Goal: Navigation & Orientation: Find specific page/section

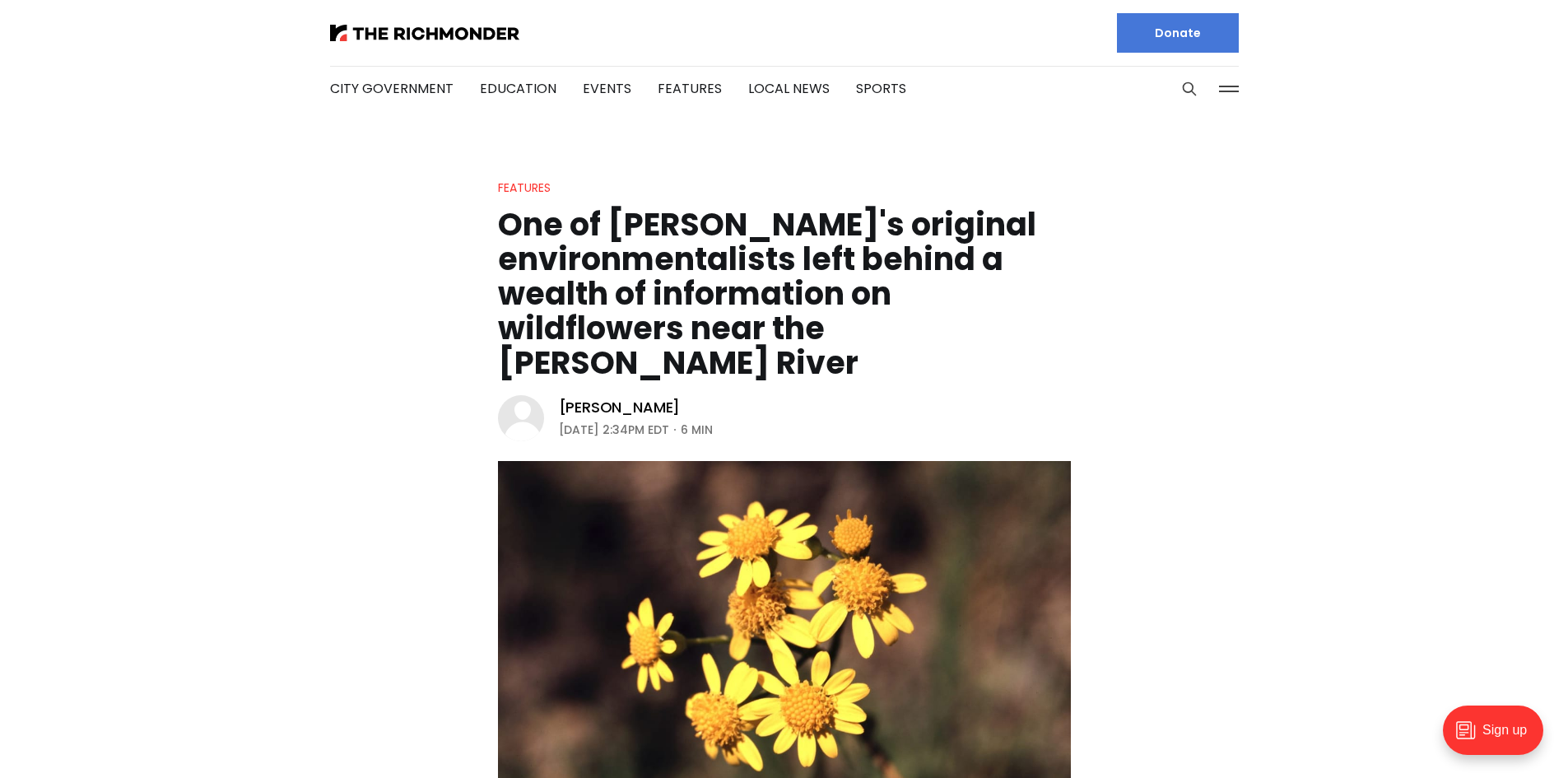
click at [1222, 86] on button at bounding box center [1229, 89] width 25 height 25
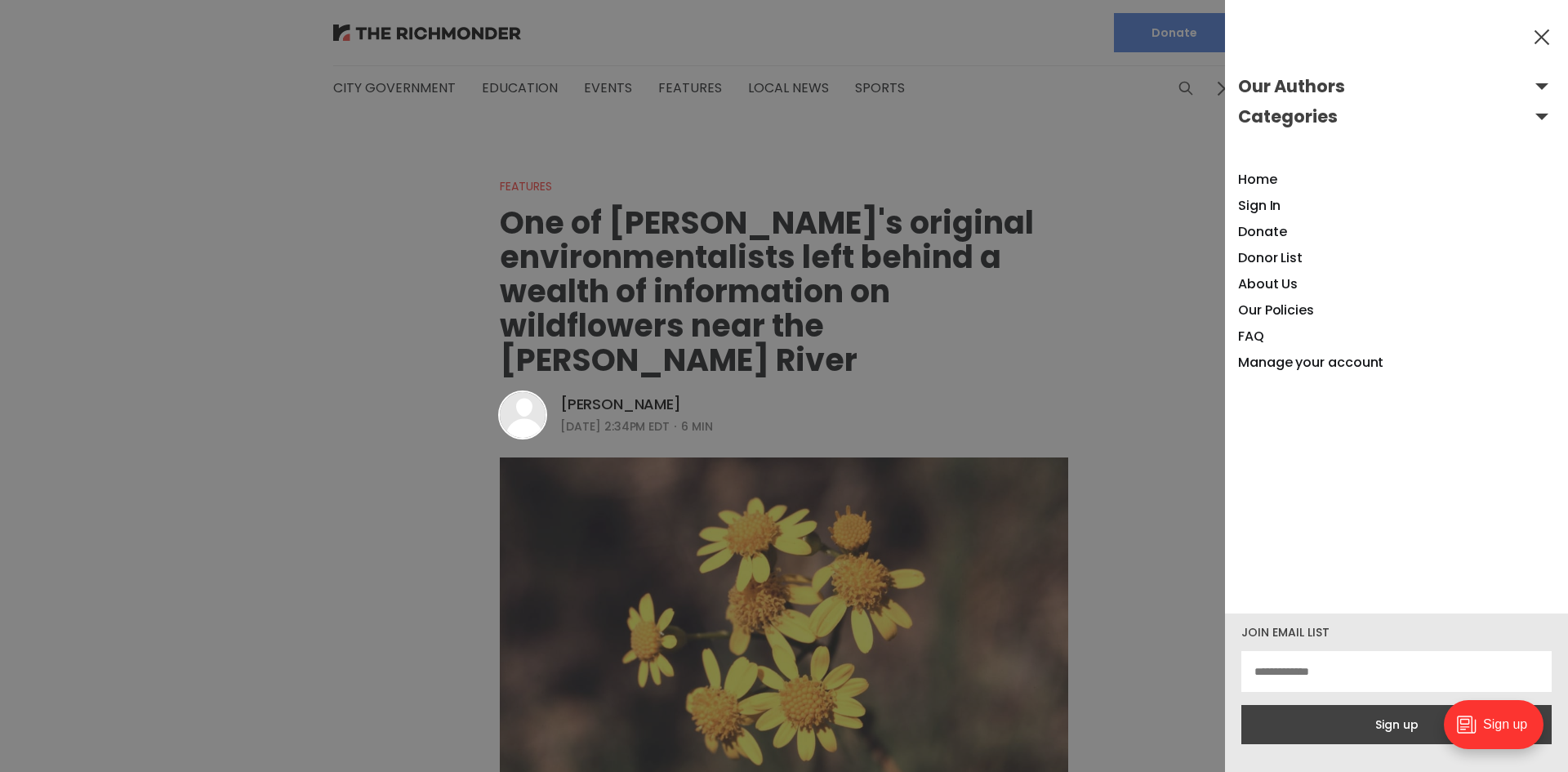
click at [1528, 85] on button "Our Authors" at bounding box center [1396, 86] width 317 height 26
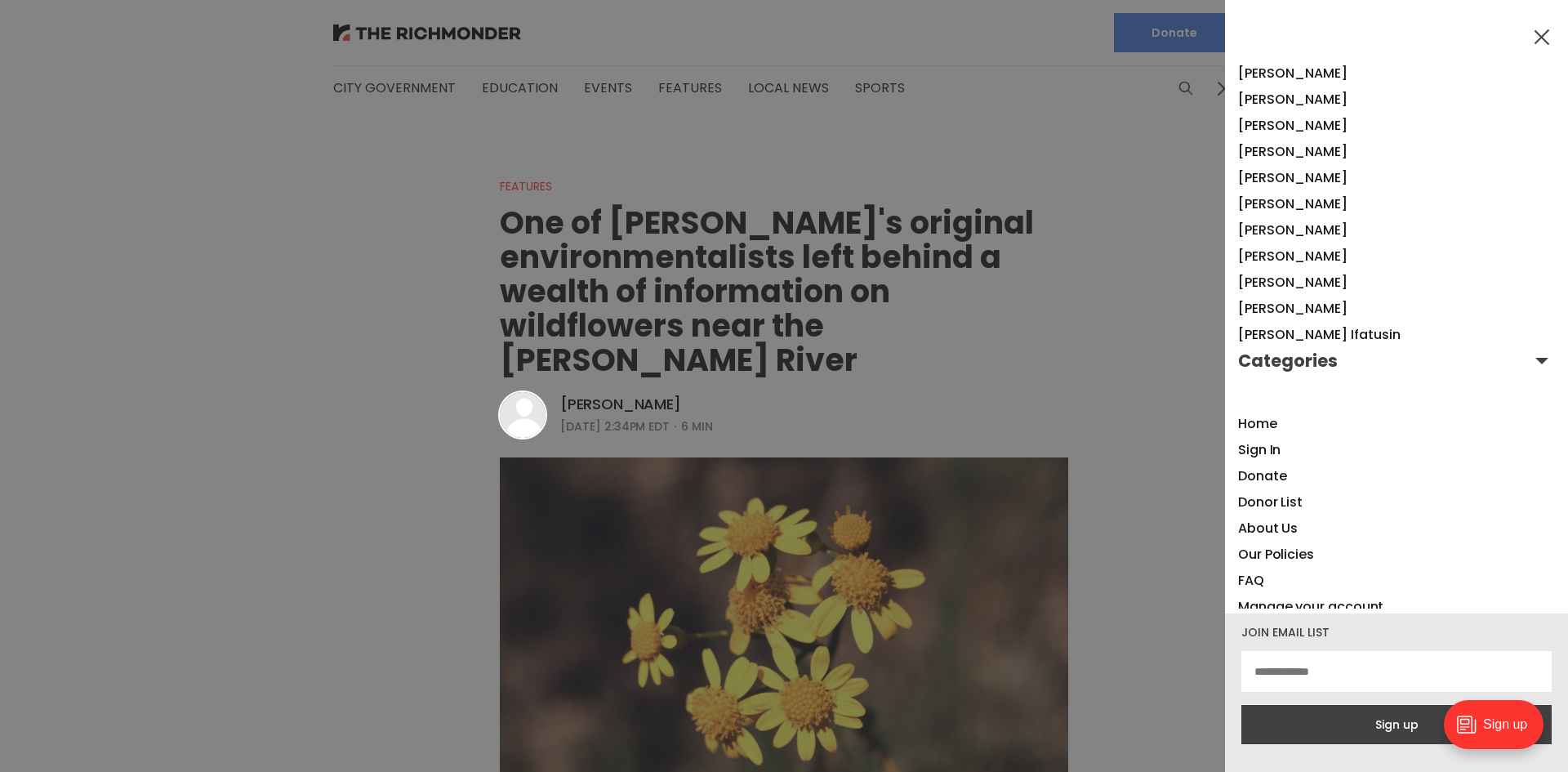
scroll to position [1232, 0]
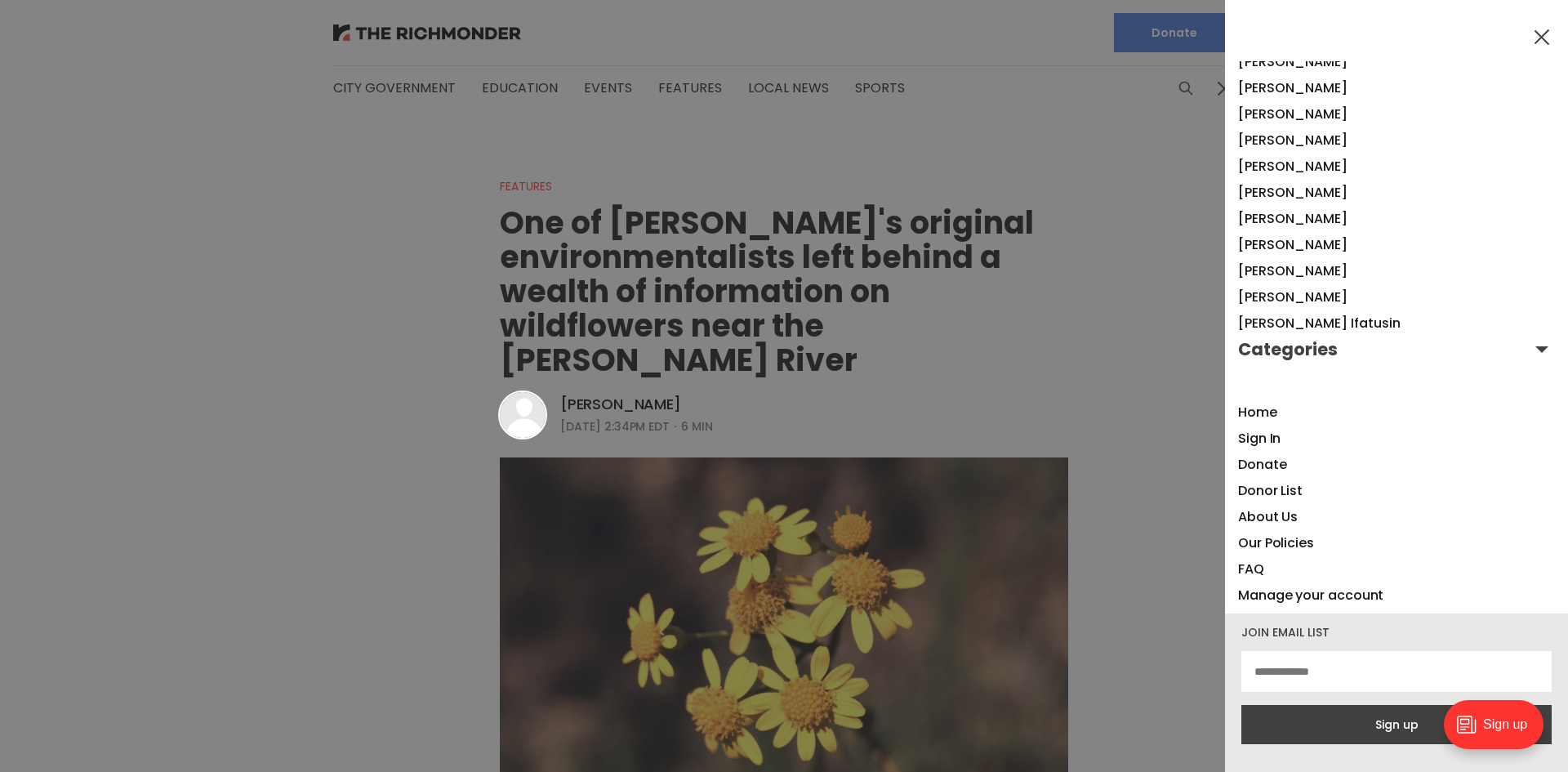
click at [1528, 351] on button "Categories" at bounding box center [1396, 350] width 317 height 26
click at [1260, 534] on link "Events" at bounding box center [1259, 537] width 43 height 19
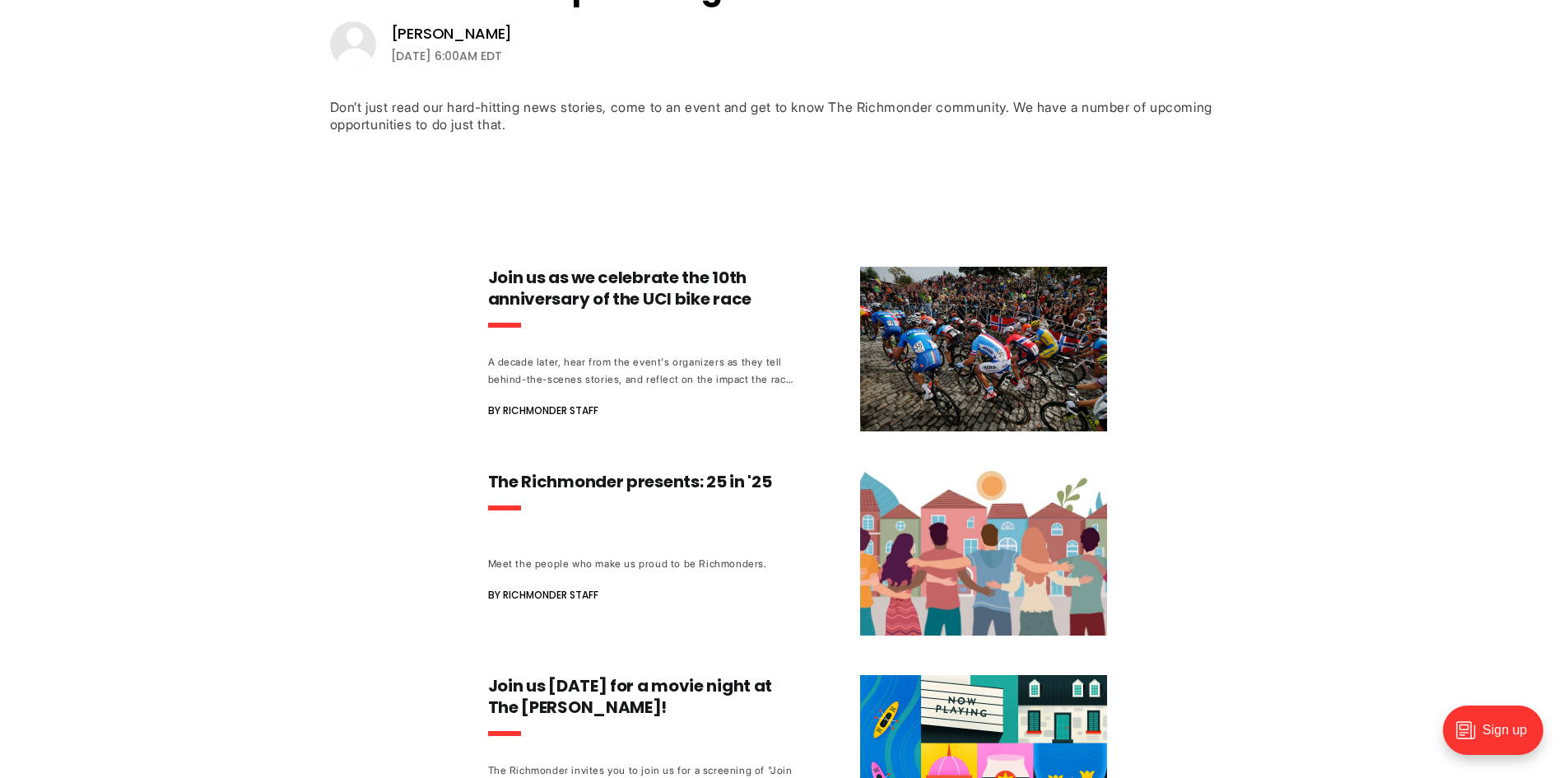
scroll to position [249, 0]
